Goal: Find specific page/section: Find specific page/section

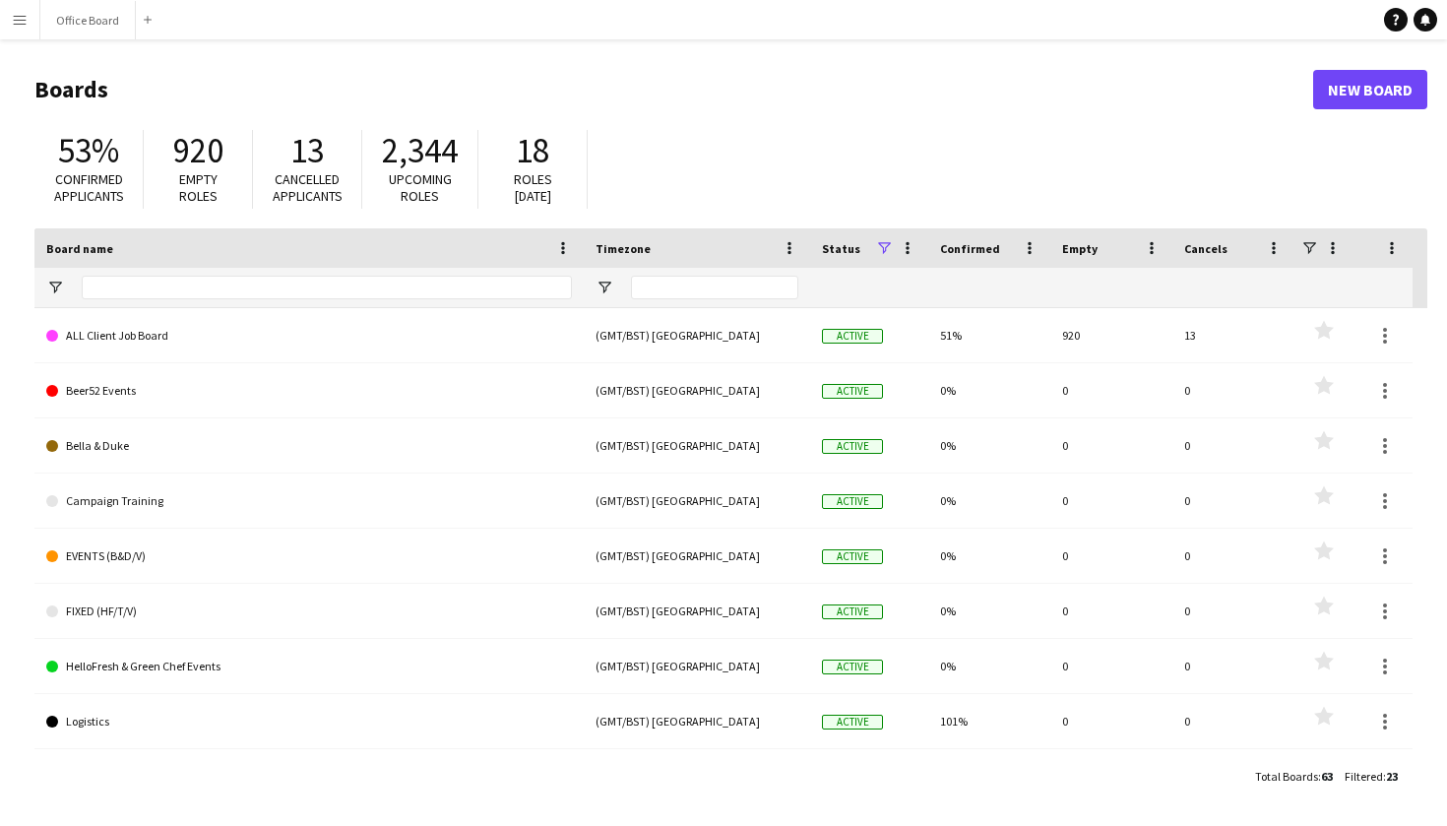
click at [10, 26] on button "Menu" at bounding box center [19, 19] width 39 height 39
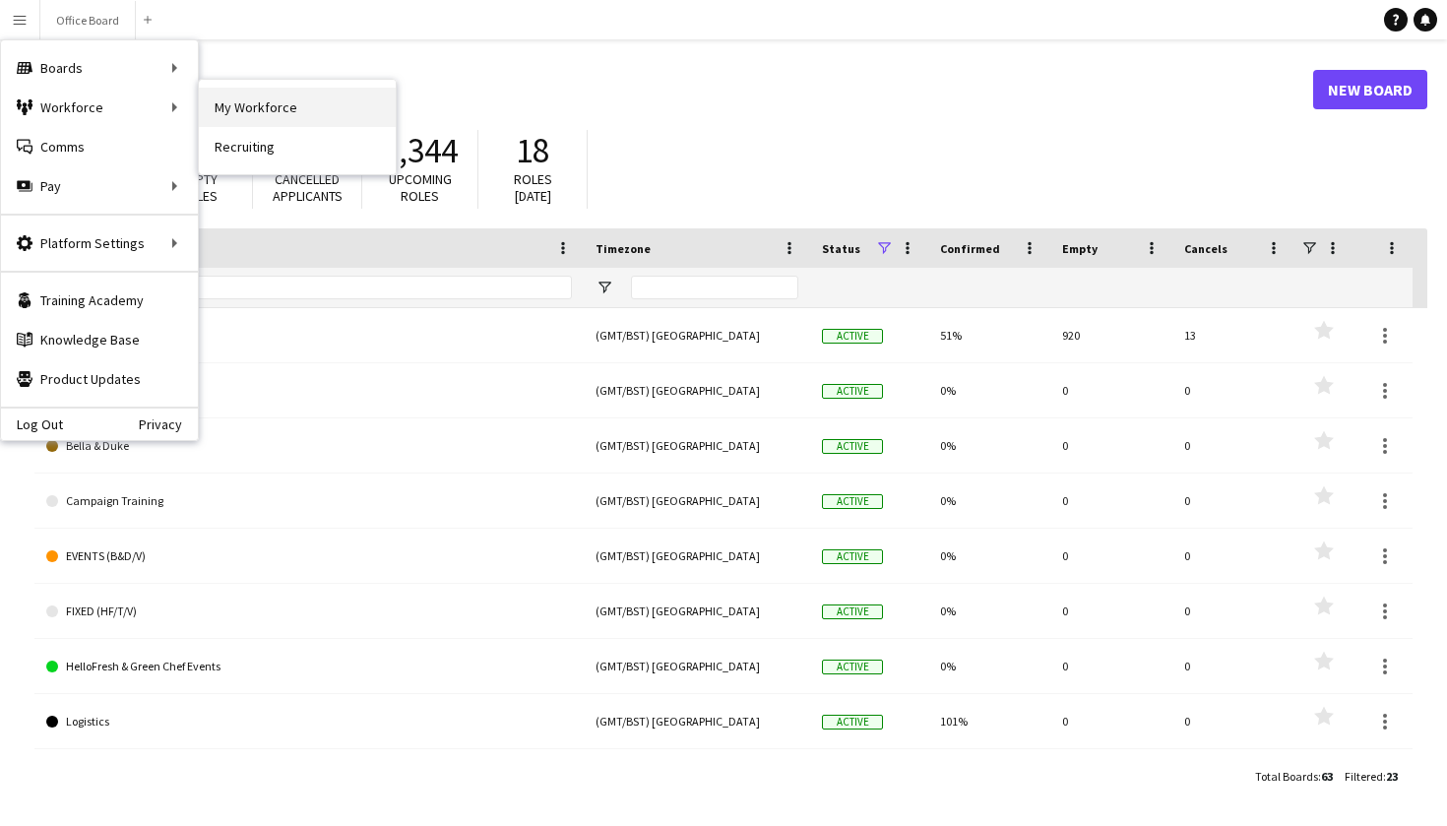
click at [228, 117] on link "My Workforce" at bounding box center [297, 107] width 197 height 39
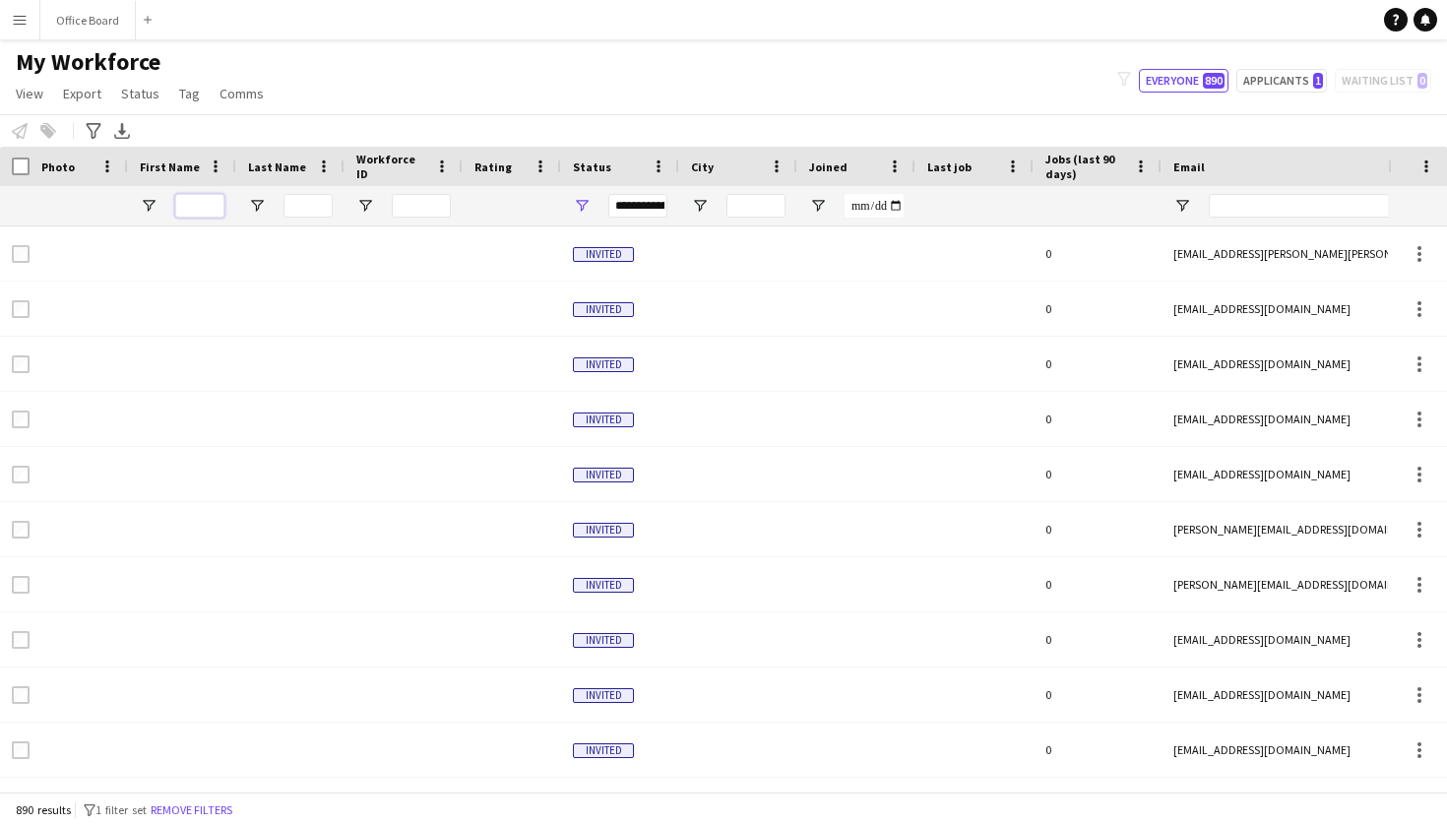
click at [198, 207] on input "First Name Filter Input" at bounding box center [199, 206] width 49 height 24
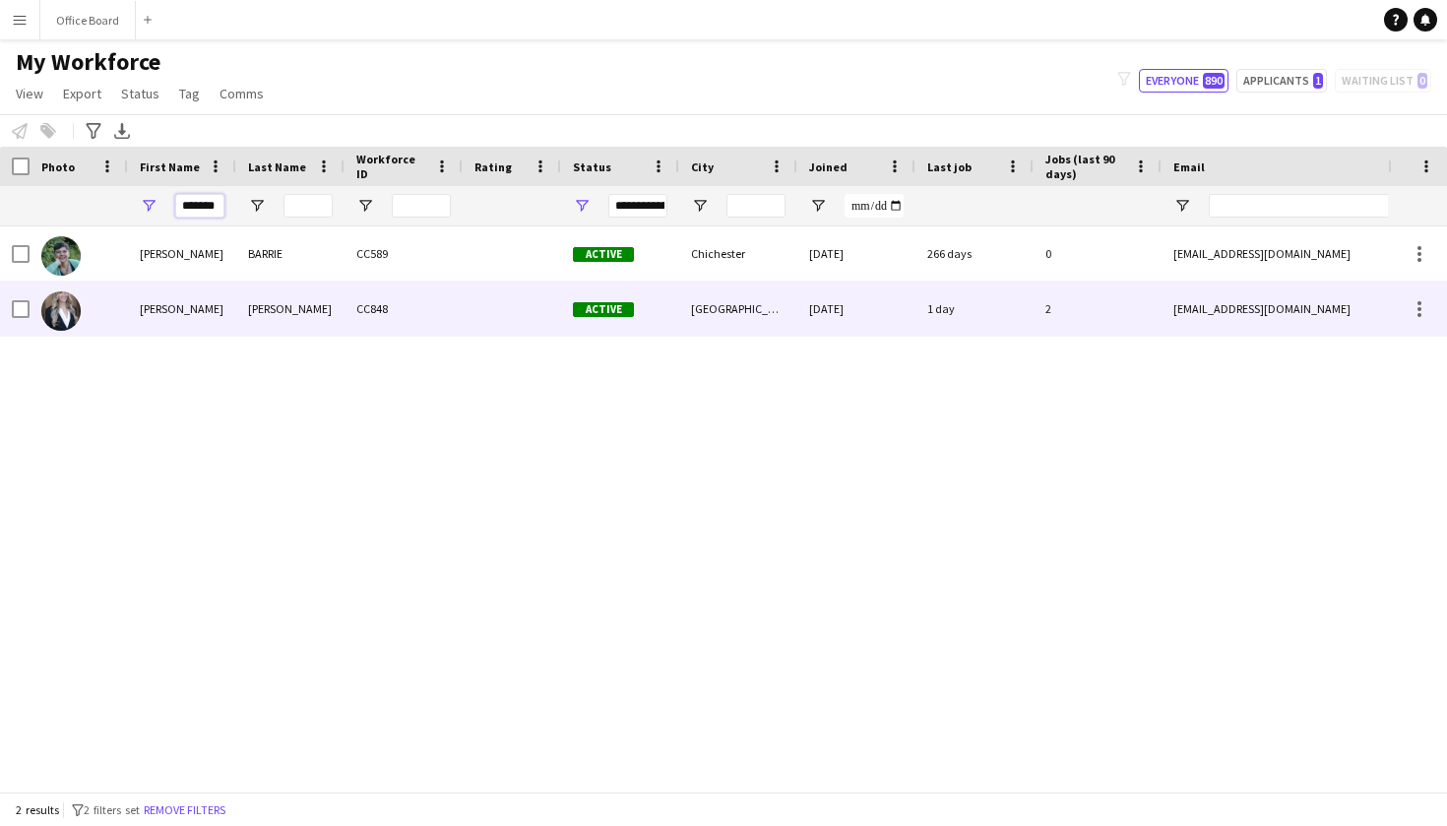
type input "*******"
click at [231, 302] on div "[PERSON_NAME]" at bounding box center [182, 309] width 108 height 54
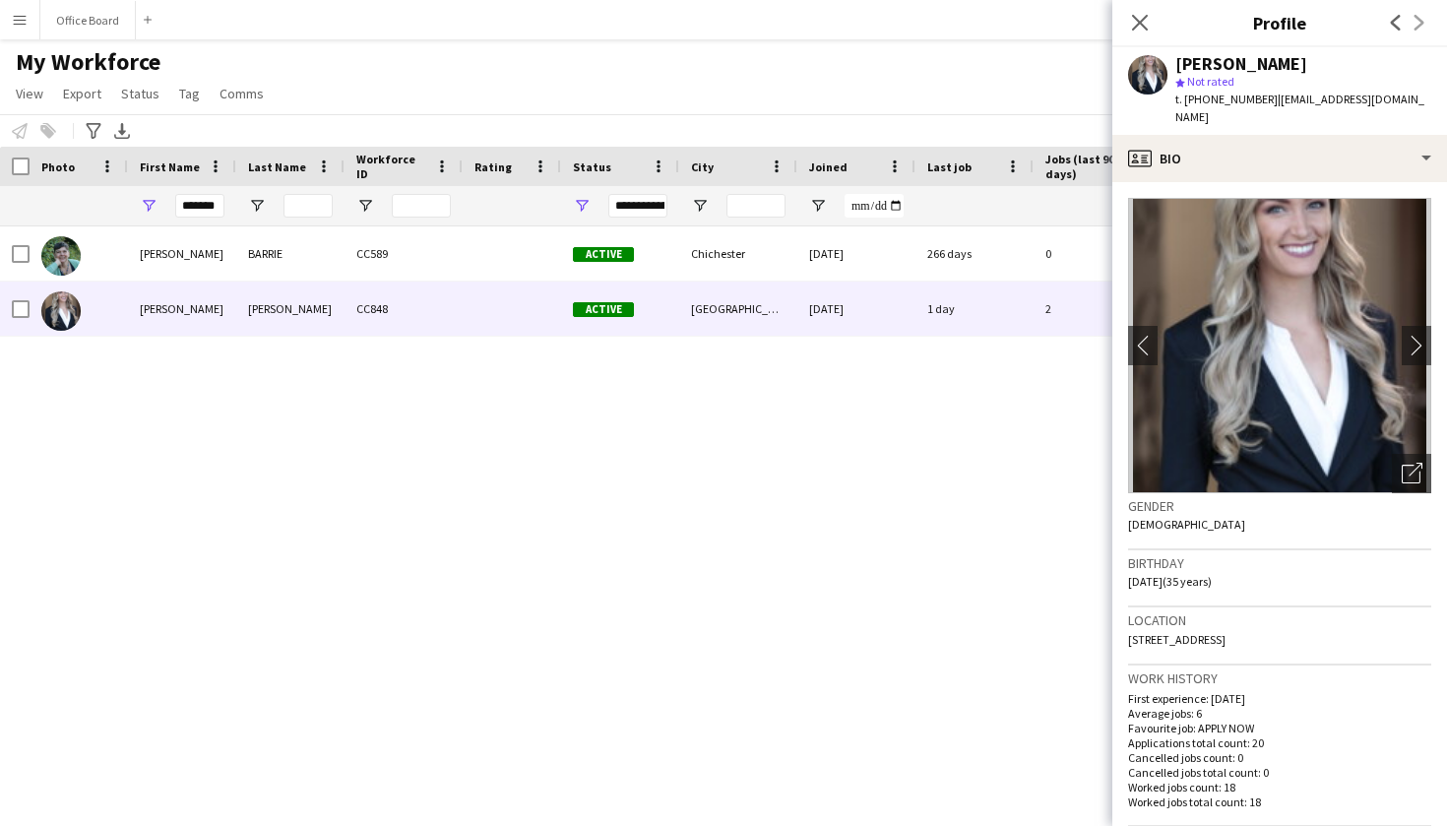
click at [851, 392] on div "[PERSON_NAME] CC589 Active [GEOGRAPHIC_DATA] [DATE] 266 days 0 [EMAIL_ADDRESS][…" at bounding box center [694, 508] width 1388 height 565
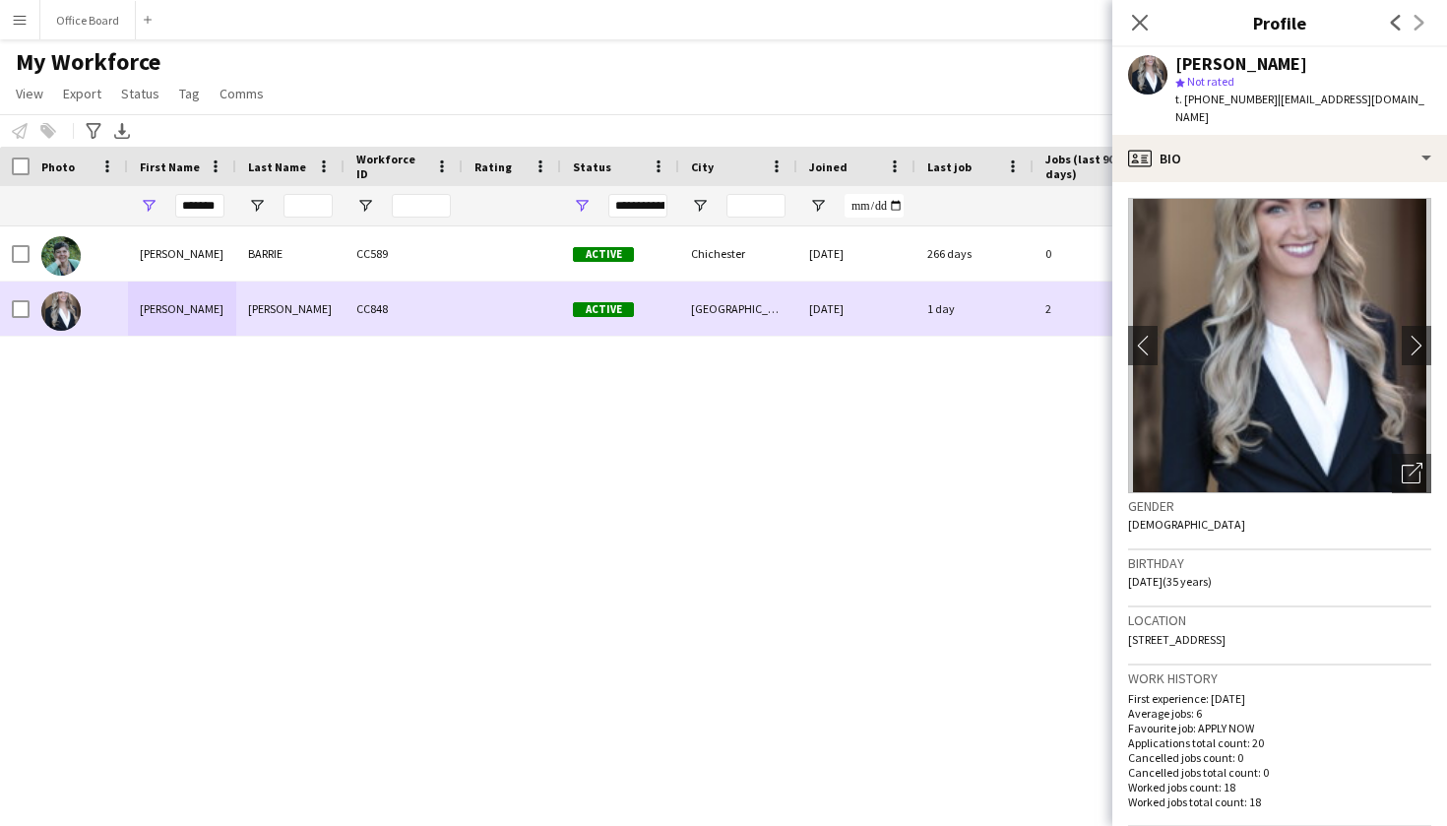
click at [844, 320] on div "[DATE]" at bounding box center [857, 309] width 118 height 54
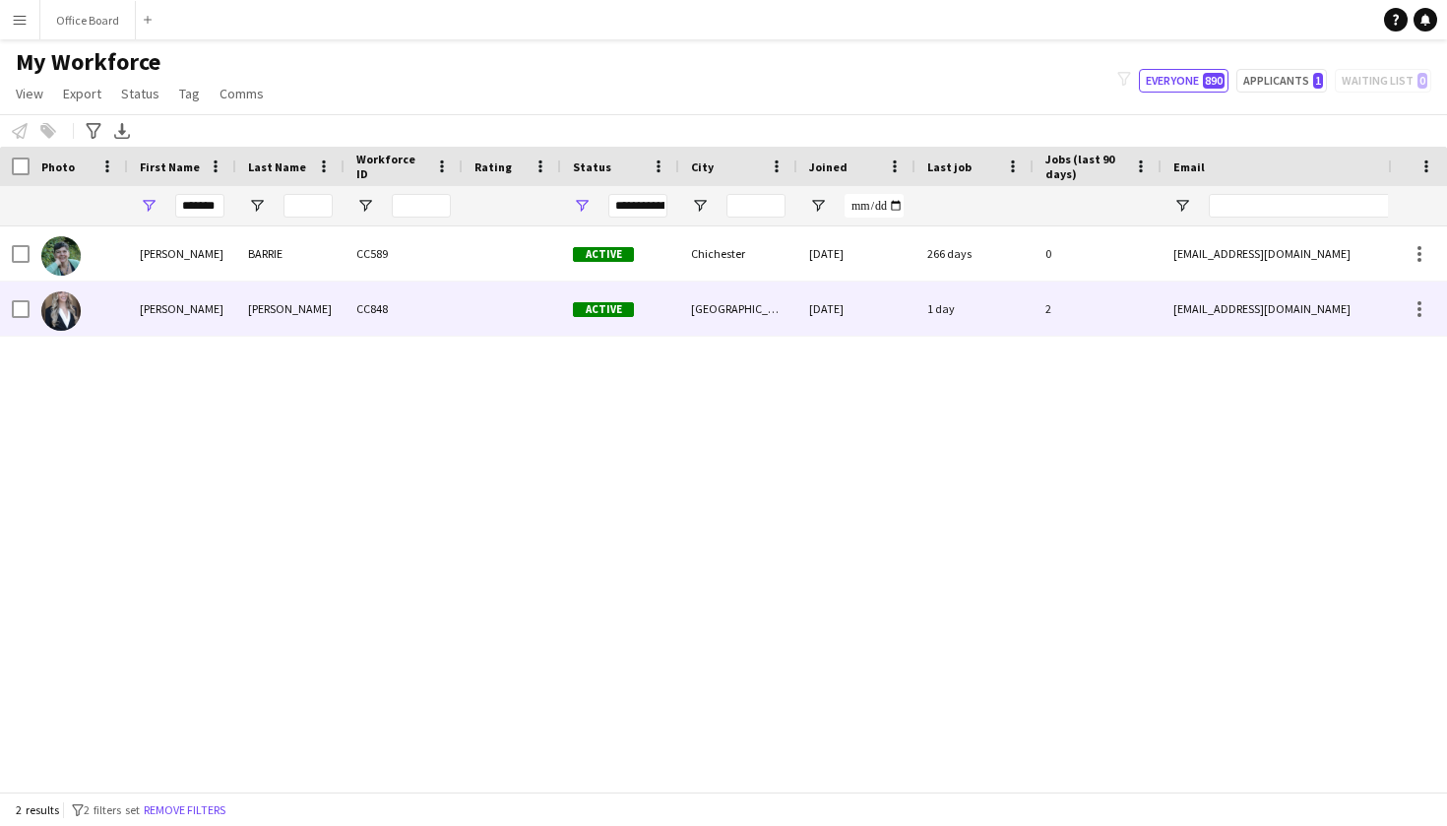
click at [844, 320] on div "[DATE]" at bounding box center [857, 309] width 118 height 54
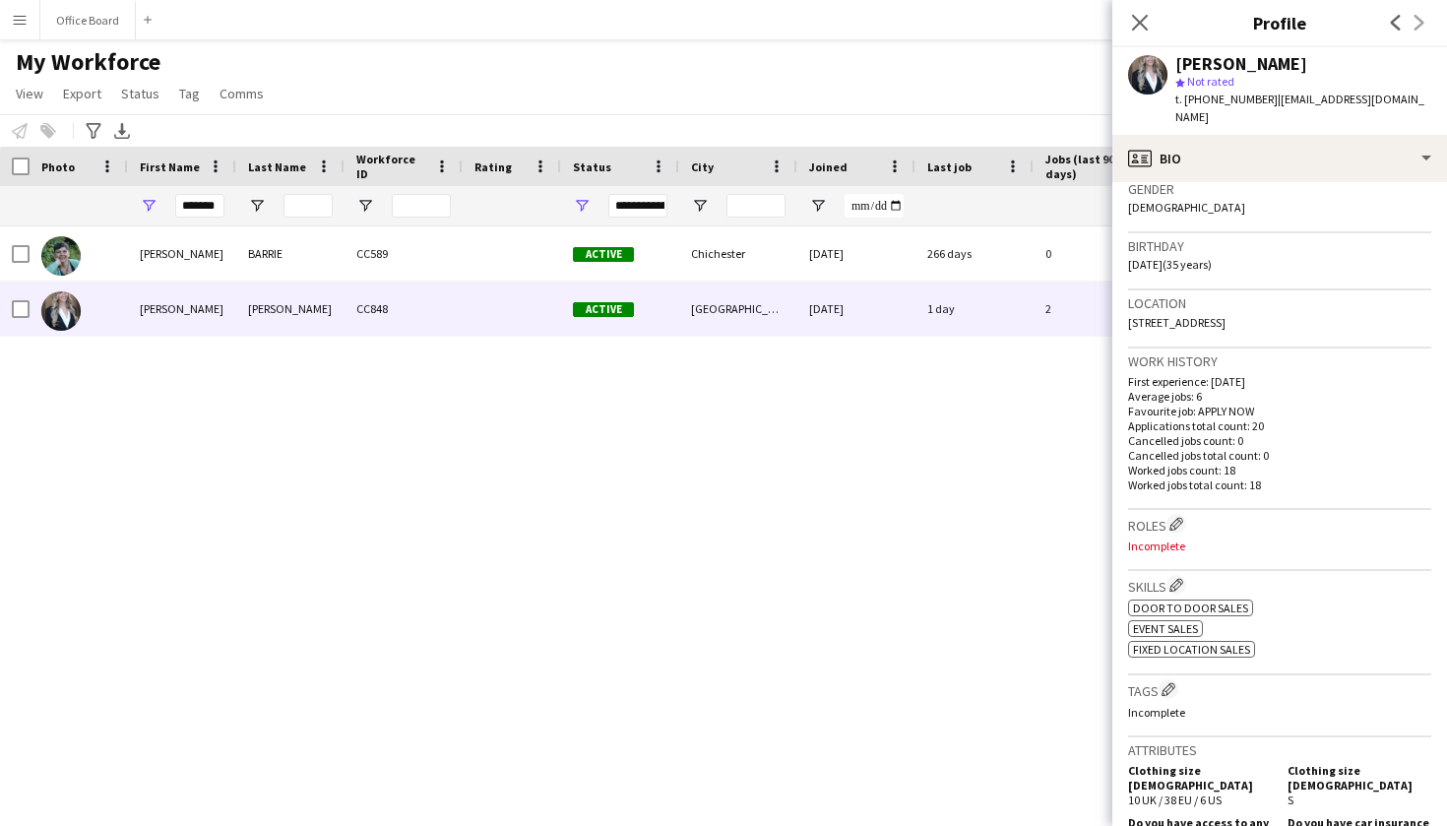
scroll to position [89, 0]
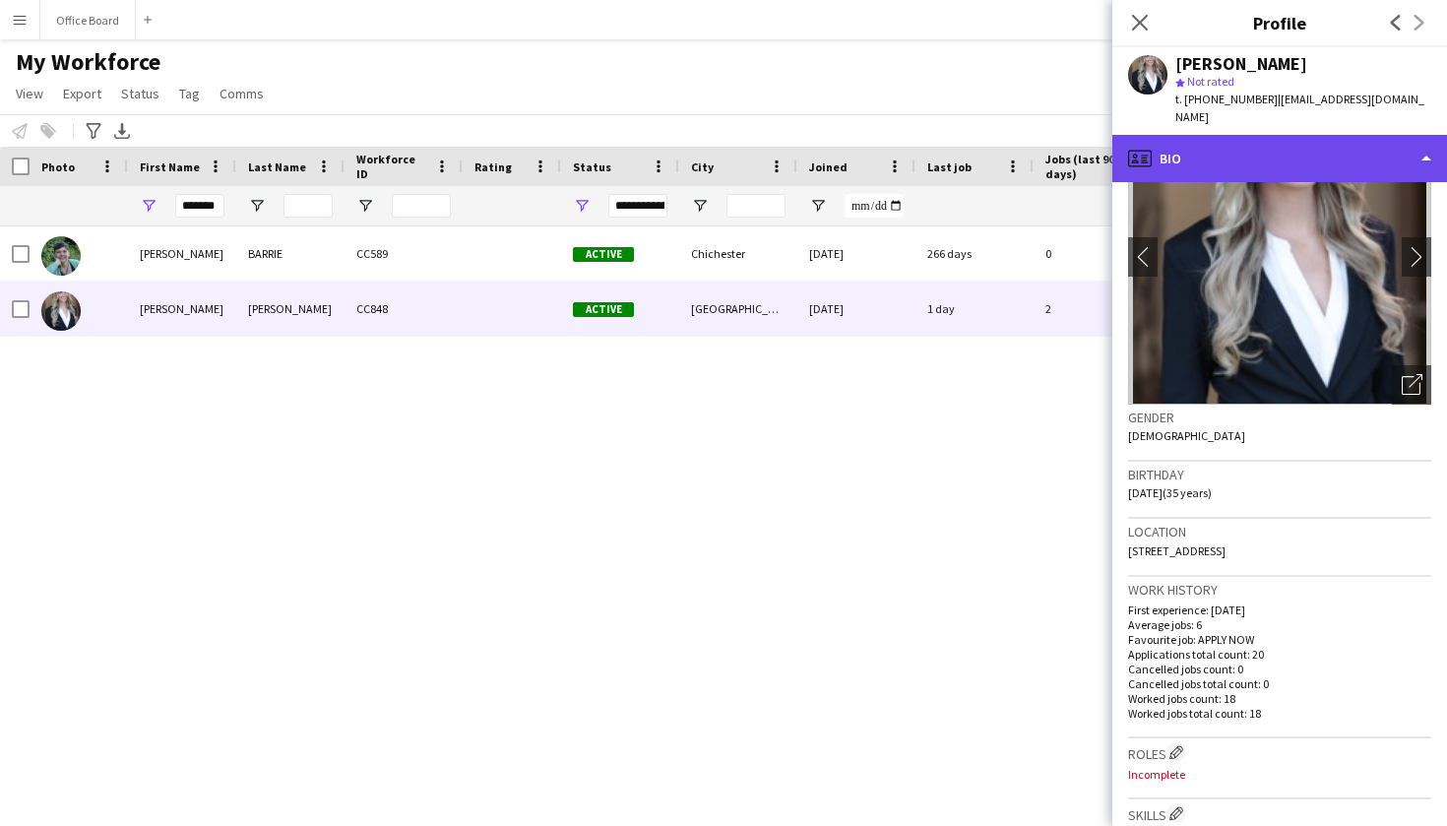
click at [1285, 135] on div "profile Bio" at bounding box center [1280, 158] width 335 height 47
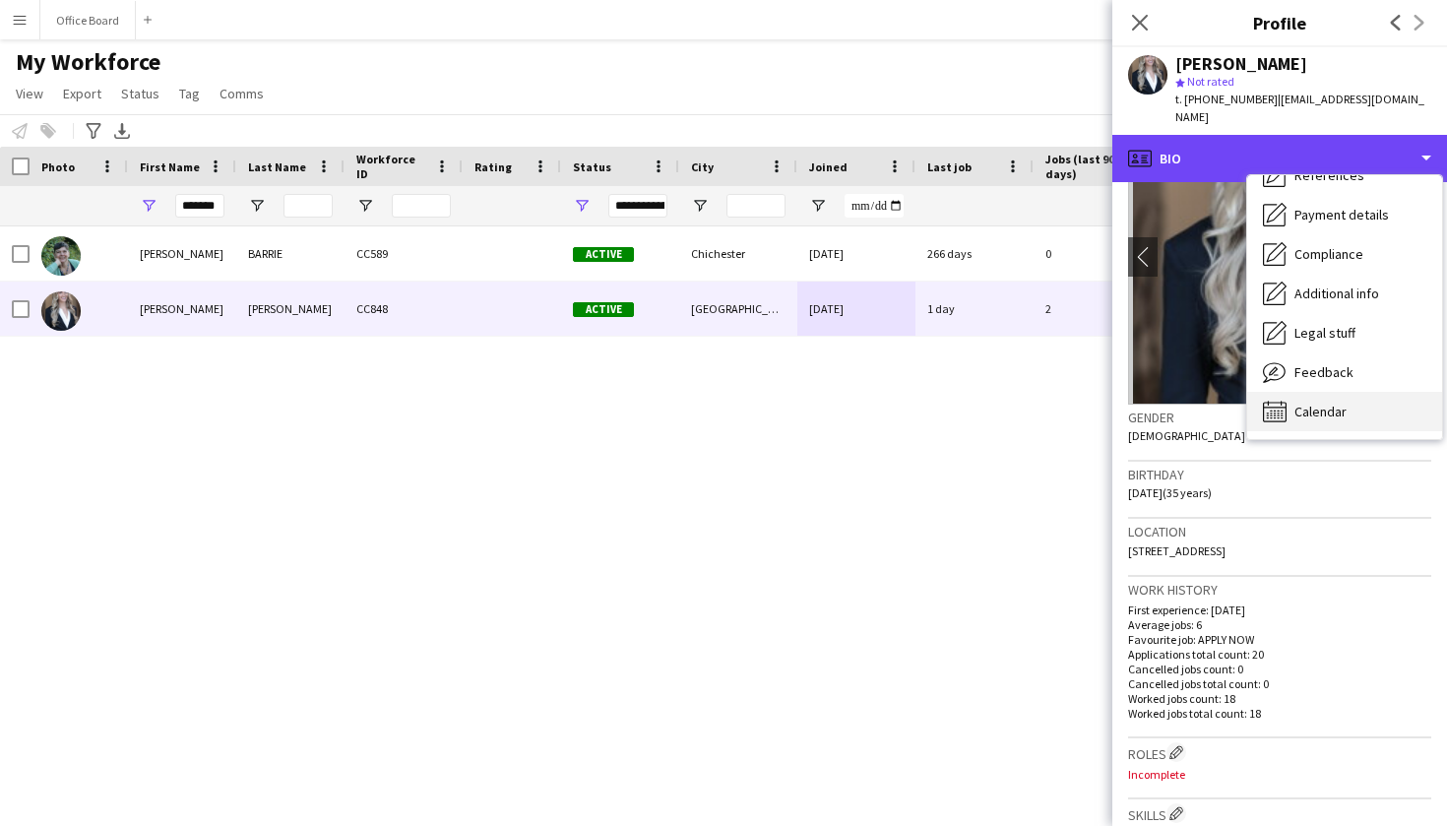
scroll to position [225, 0]
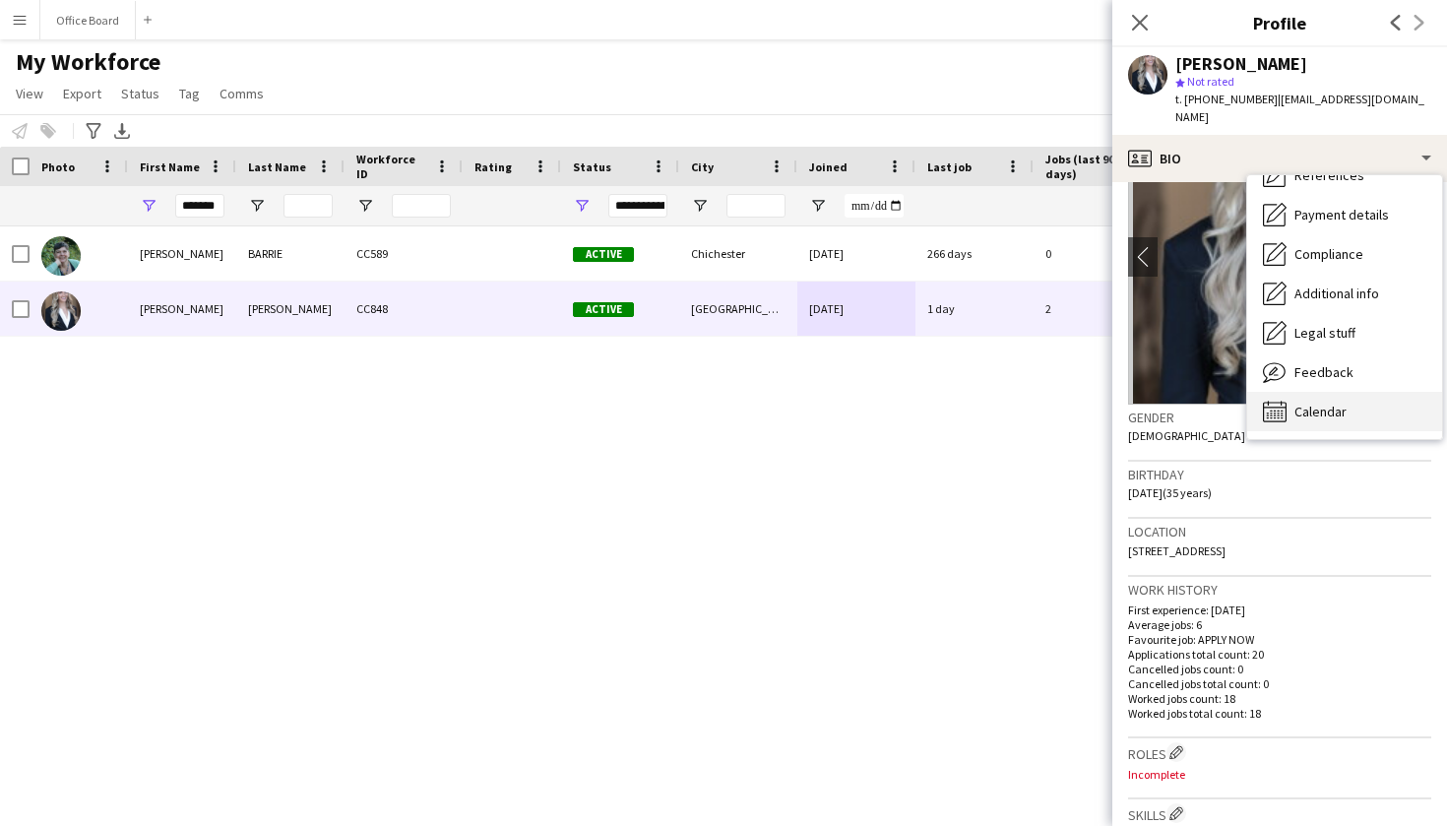
click at [1304, 403] on span "Calendar" at bounding box center [1321, 412] width 52 height 18
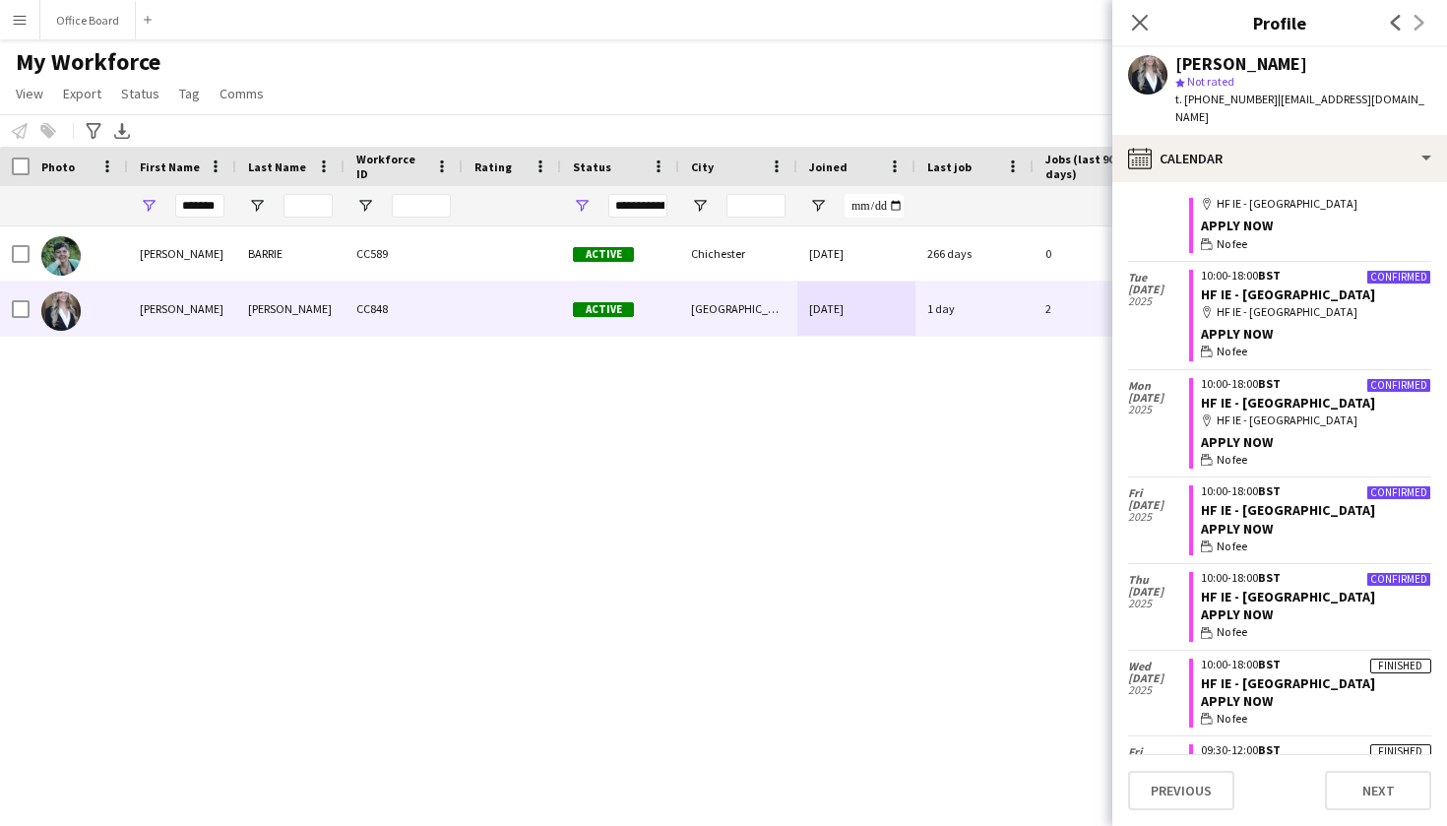
scroll to position [0, 0]
click at [1142, 17] on icon "Close pop-in" at bounding box center [1139, 22] width 19 height 19
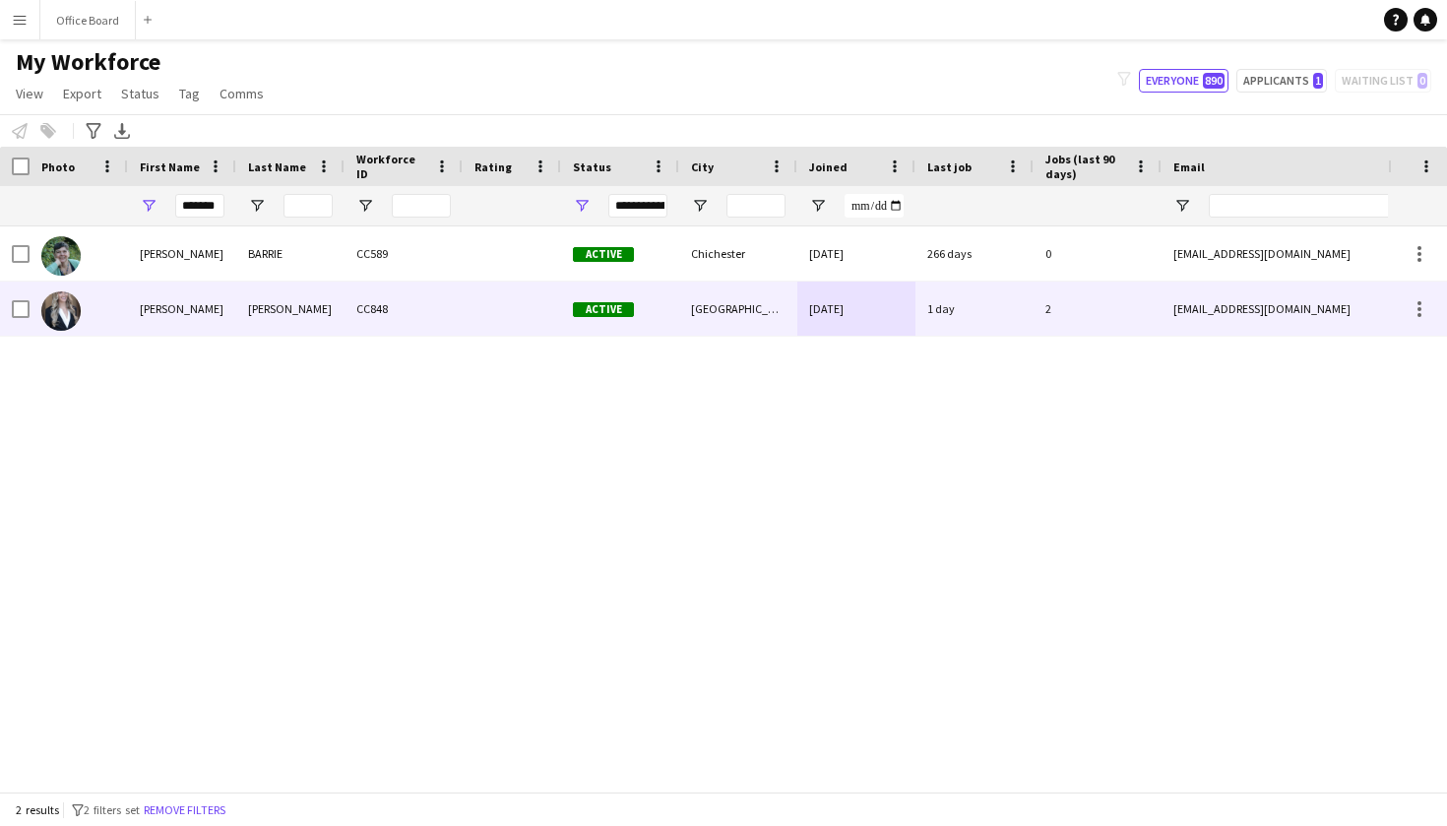
click at [1128, 304] on div "2" at bounding box center [1098, 309] width 128 height 54
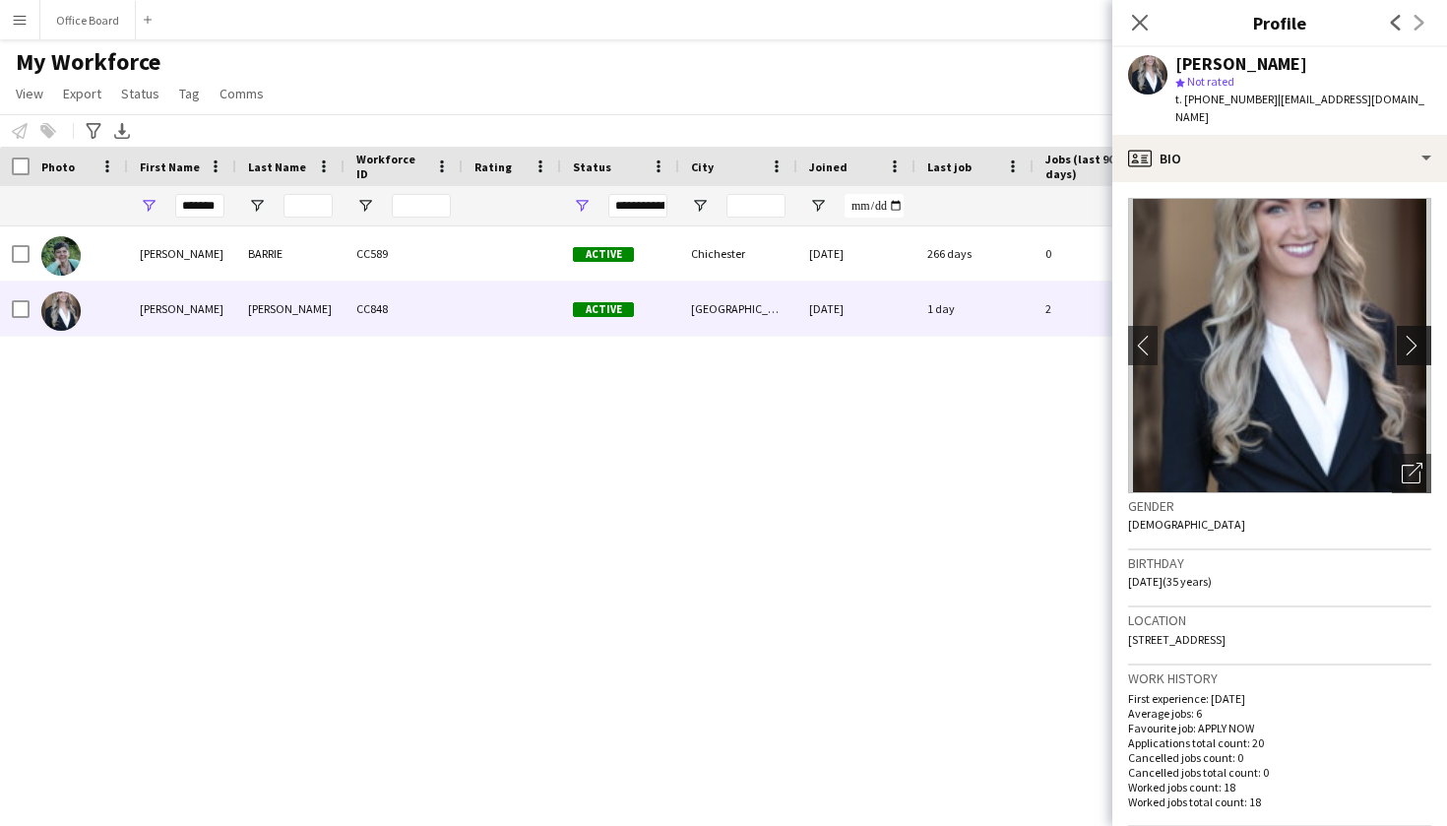
click at [1415, 335] on app-icon "chevron-right" at bounding box center [1417, 345] width 31 height 21
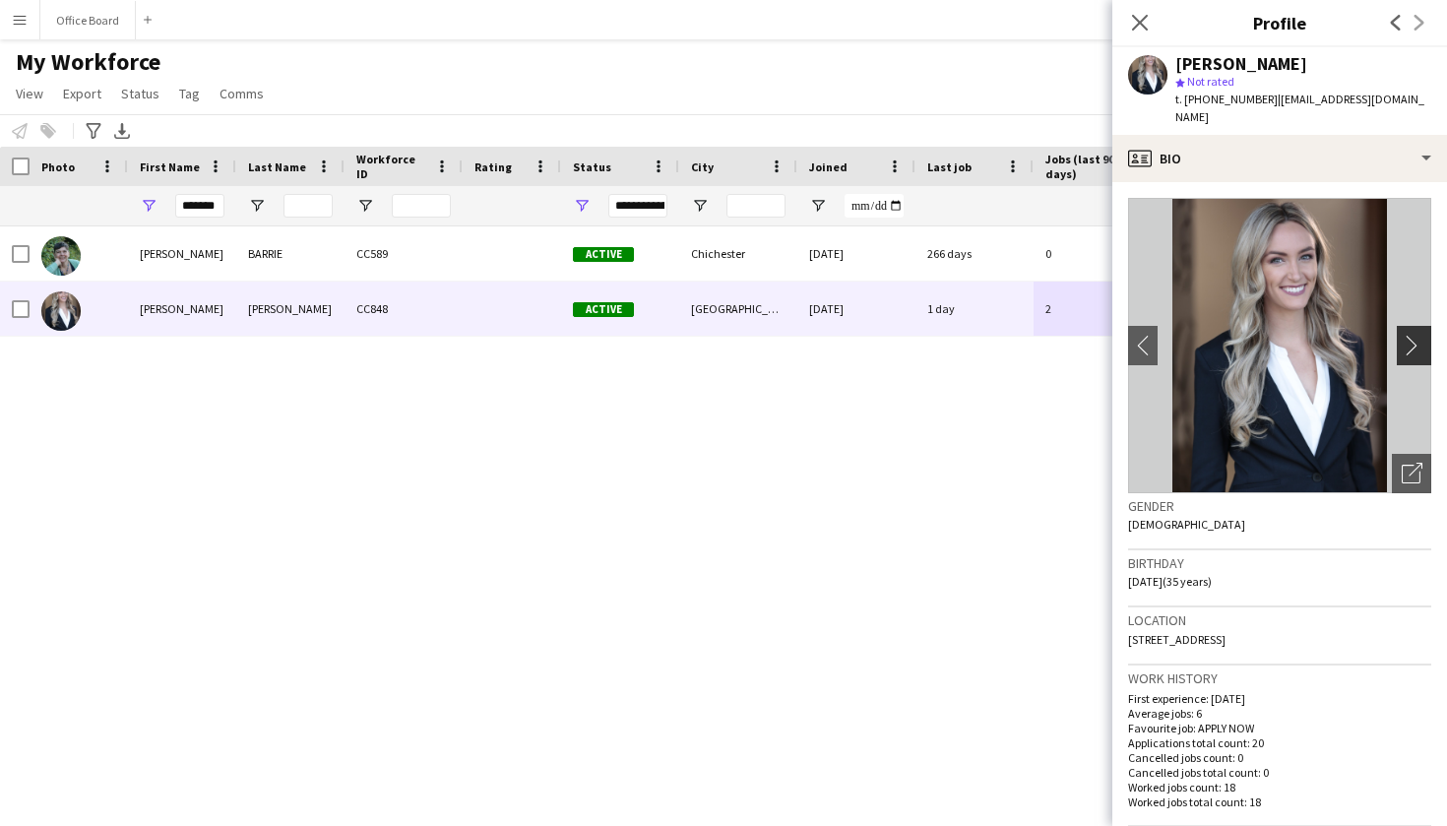
click at [1415, 335] on app-icon "chevron-right" at bounding box center [1417, 345] width 31 height 21
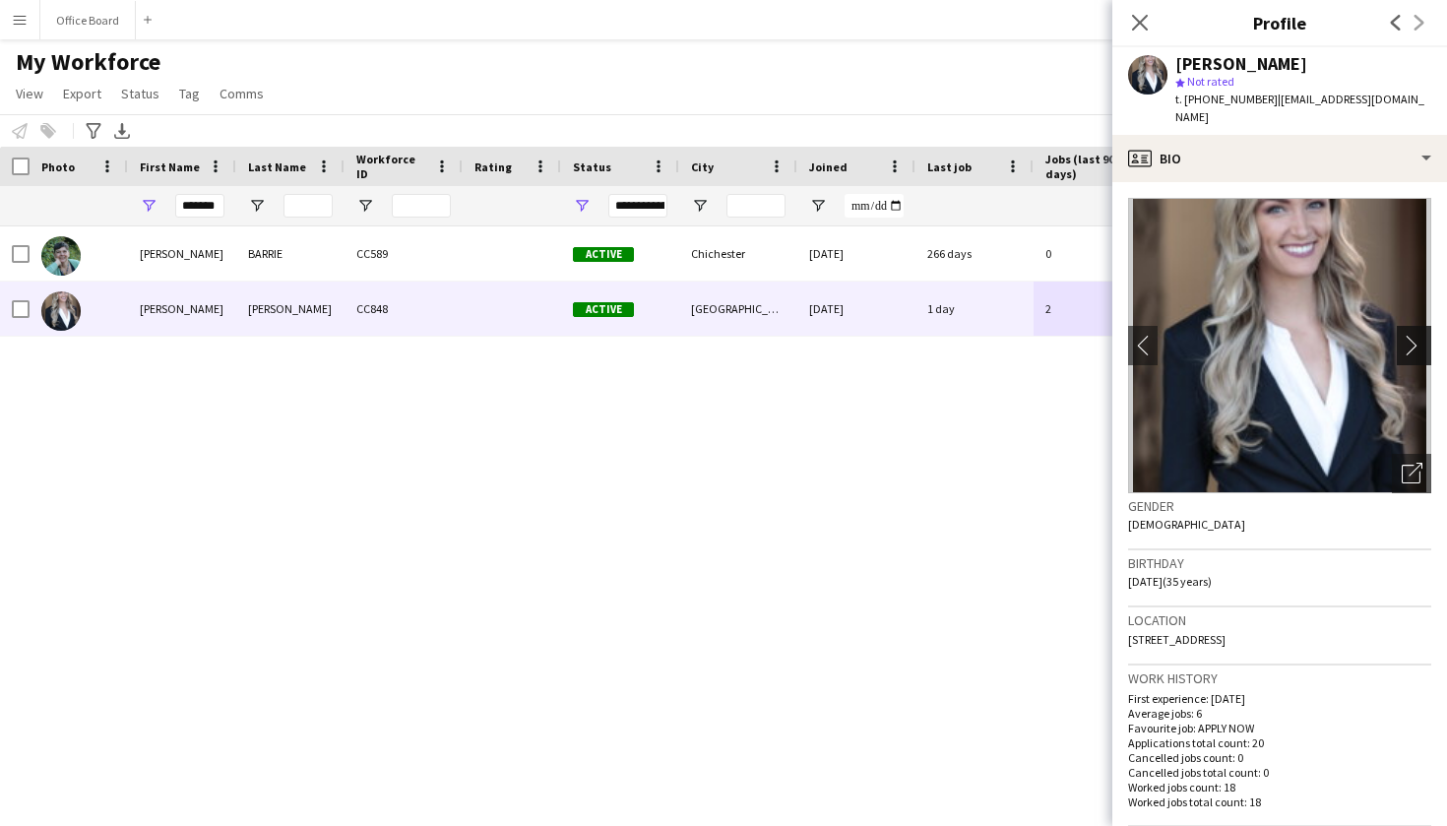
click at [1415, 335] on app-icon "chevron-right" at bounding box center [1417, 345] width 31 height 21
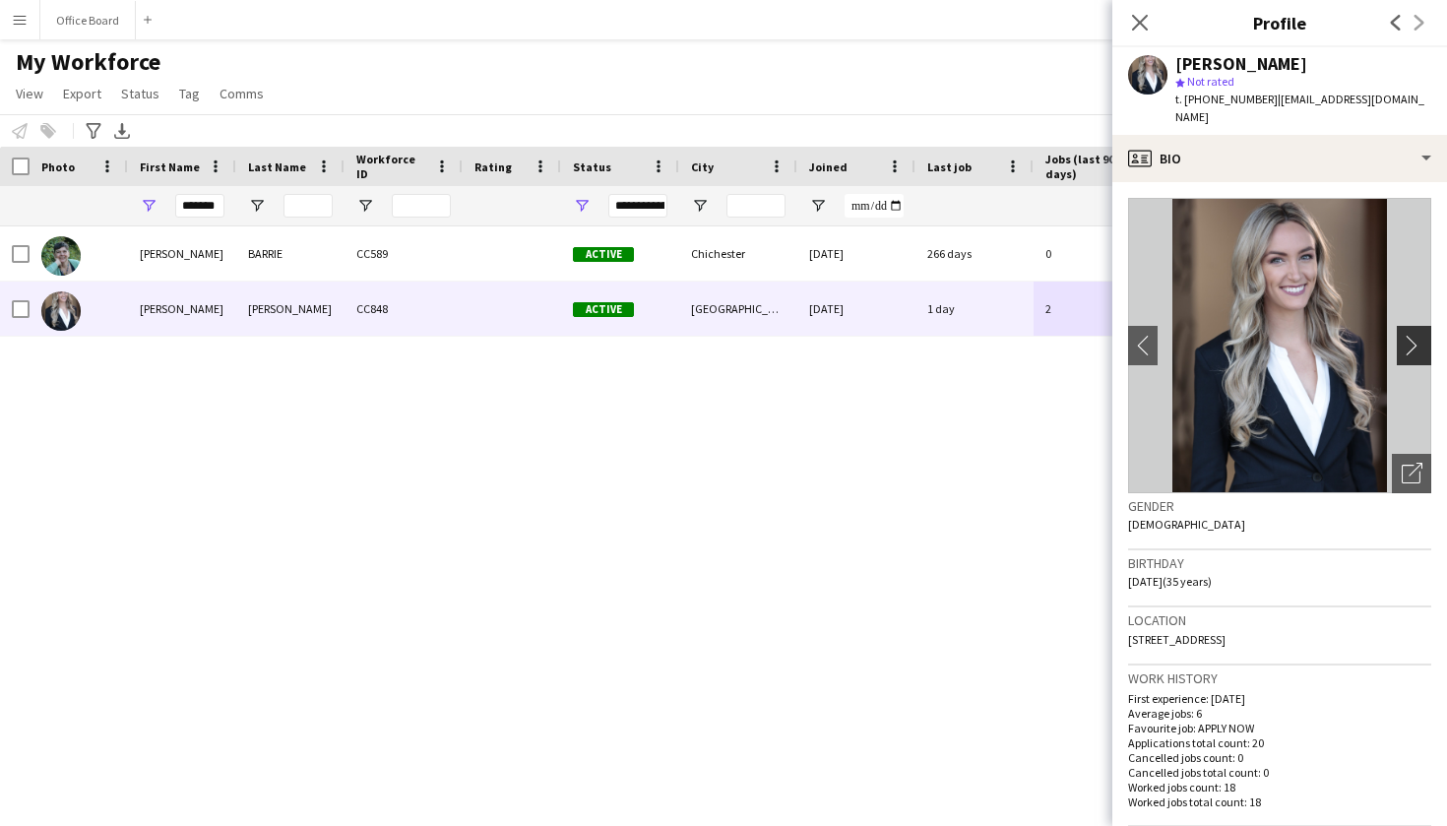
click at [1415, 335] on app-icon "chevron-right" at bounding box center [1417, 345] width 31 height 21
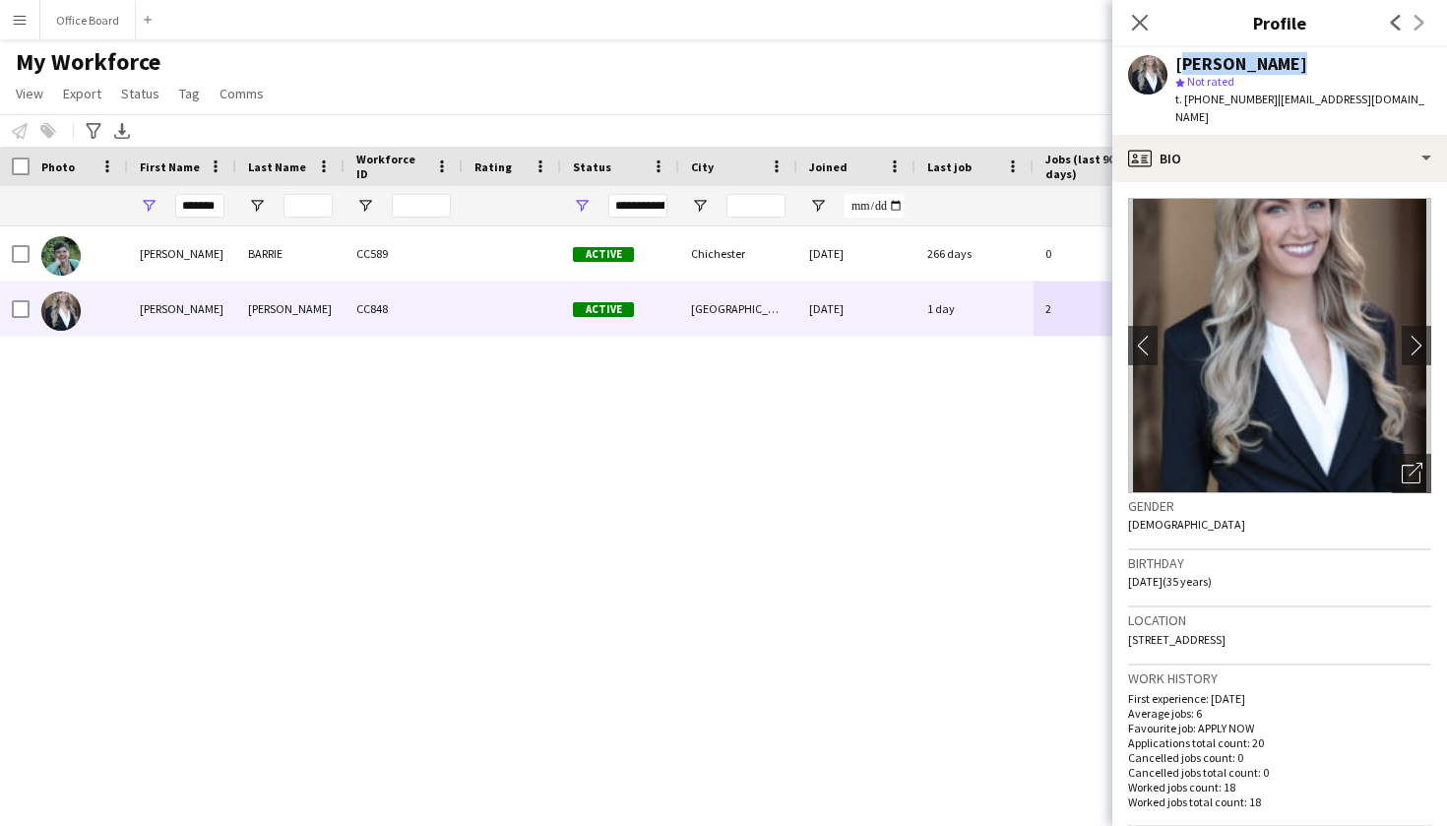
drag, startPoint x: 1176, startPoint y: 60, endPoint x: 1280, endPoint y: 63, distance: 104.4
click at [1280, 63] on div "[PERSON_NAME]" at bounding box center [1242, 64] width 132 height 18
copy div "[PERSON_NAME]"
click at [1418, 335] on app-icon "chevron-right" at bounding box center [1417, 345] width 31 height 21
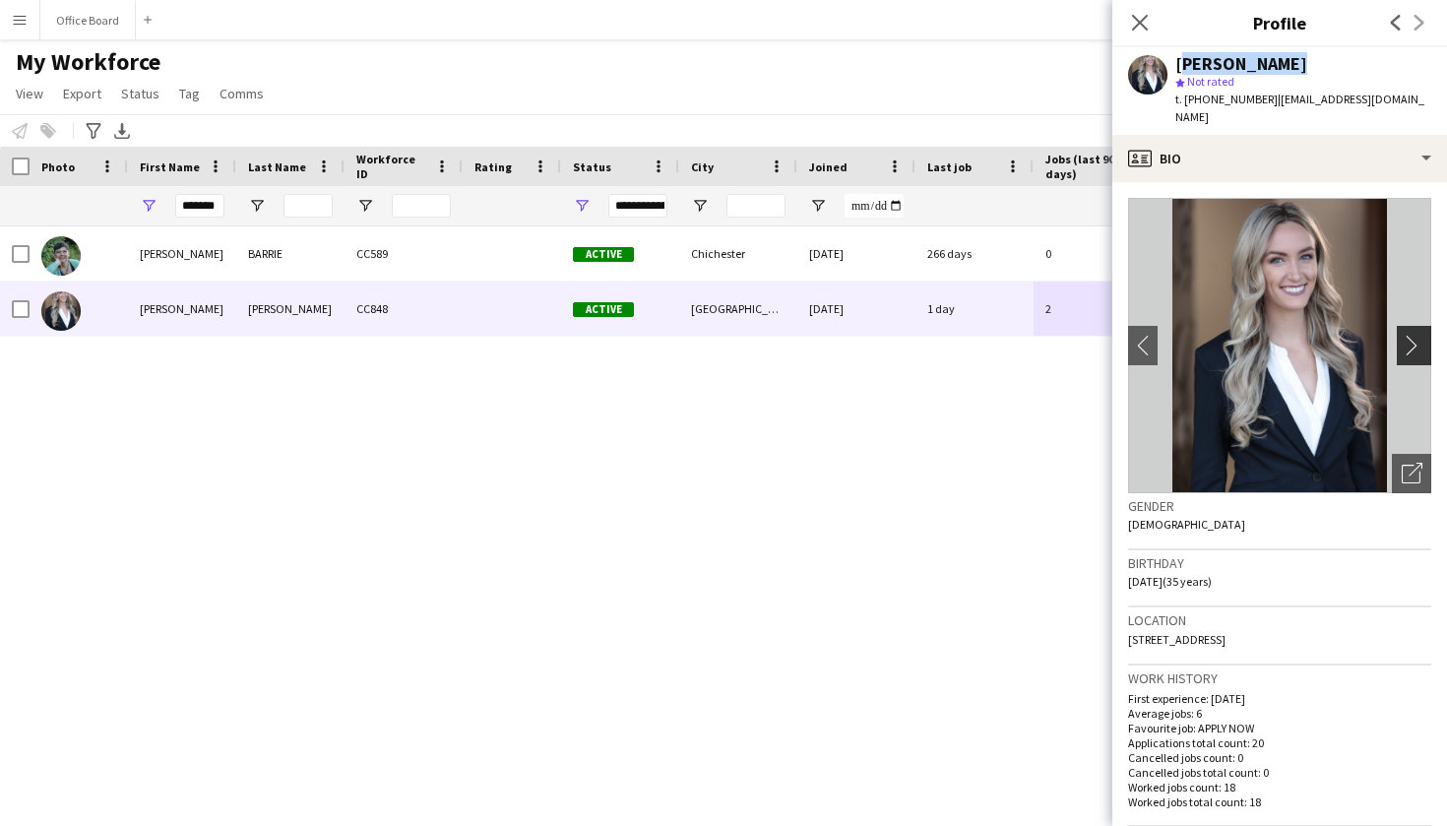
click at [1421, 335] on app-icon "chevron-right" at bounding box center [1417, 345] width 31 height 21
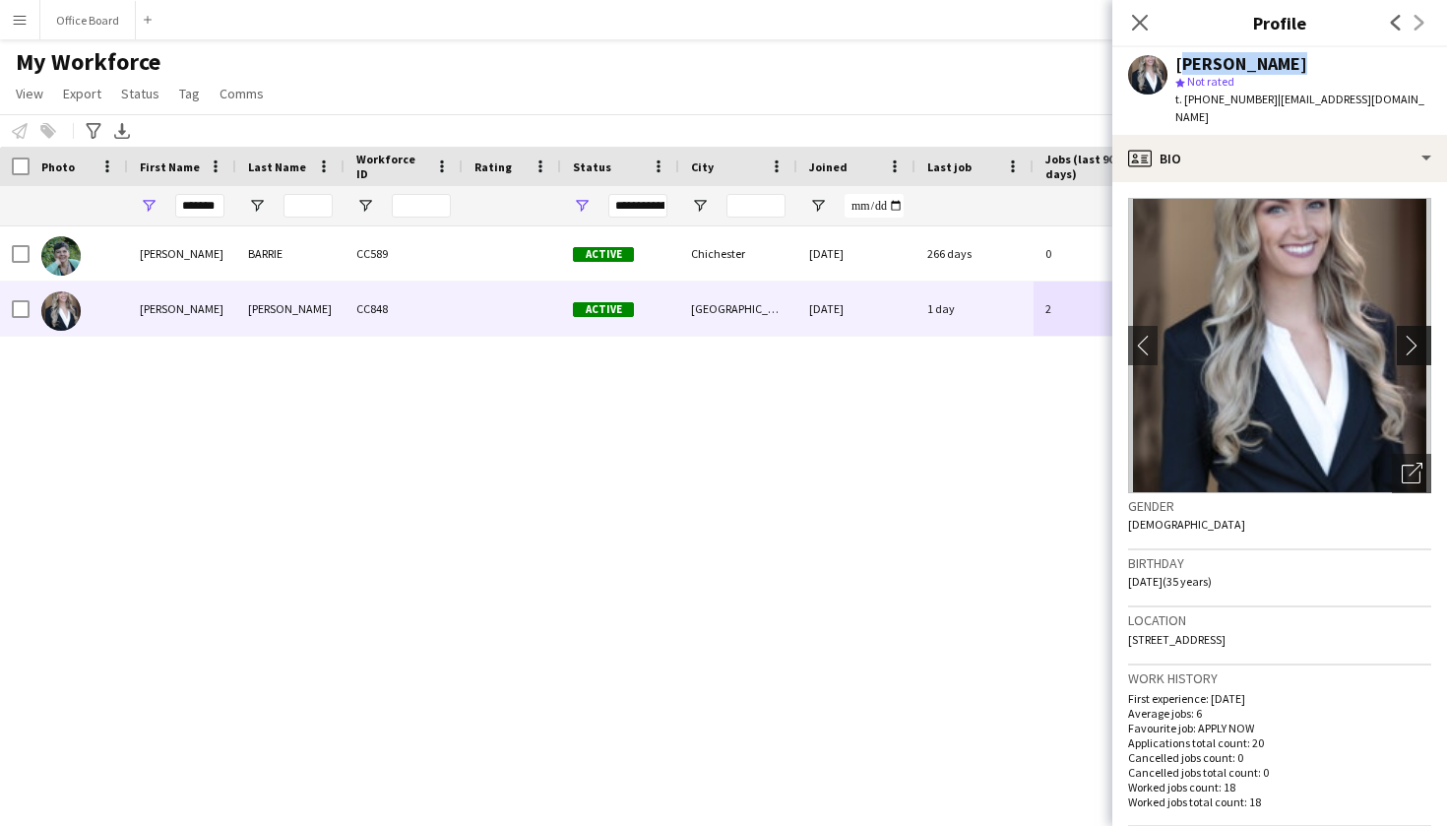
click at [1421, 335] on app-icon "chevron-right" at bounding box center [1417, 345] width 31 height 21
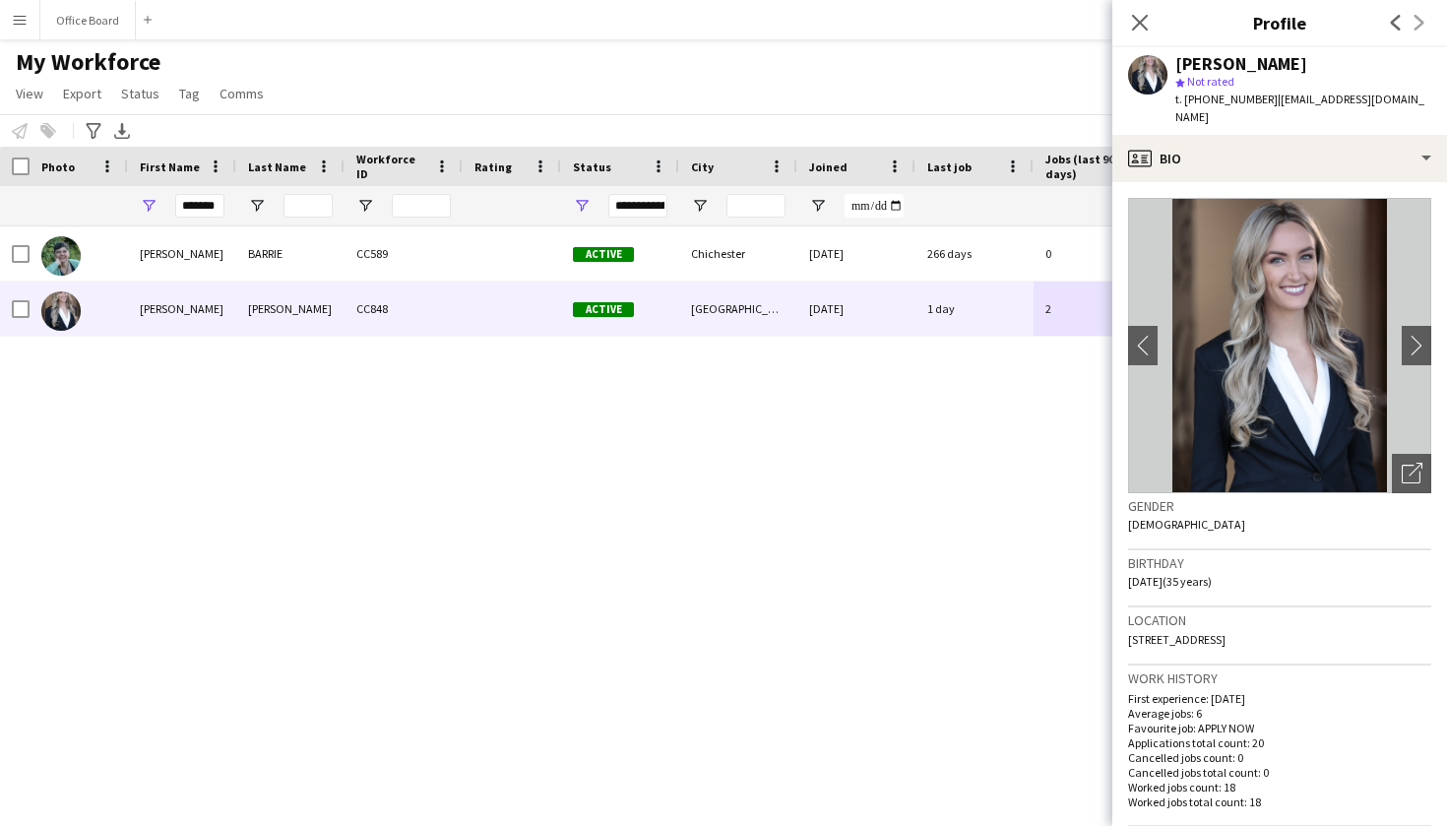
click at [562, 620] on div "[PERSON_NAME] CC589 Active [GEOGRAPHIC_DATA] [DATE] 266 days 0 [EMAIL_ADDRESS][…" at bounding box center [694, 508] width 1388 height 565
